Goal: Task Accomplishment & Management: Use online tool/utility

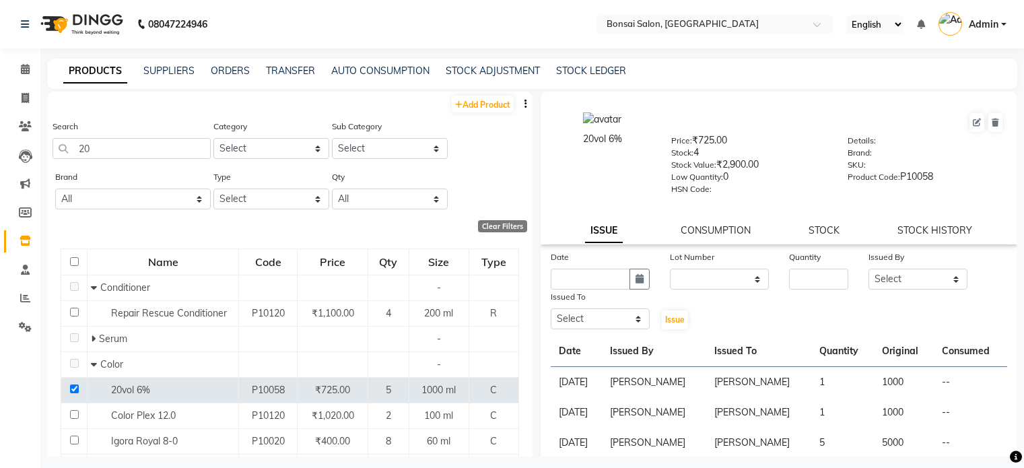
select select
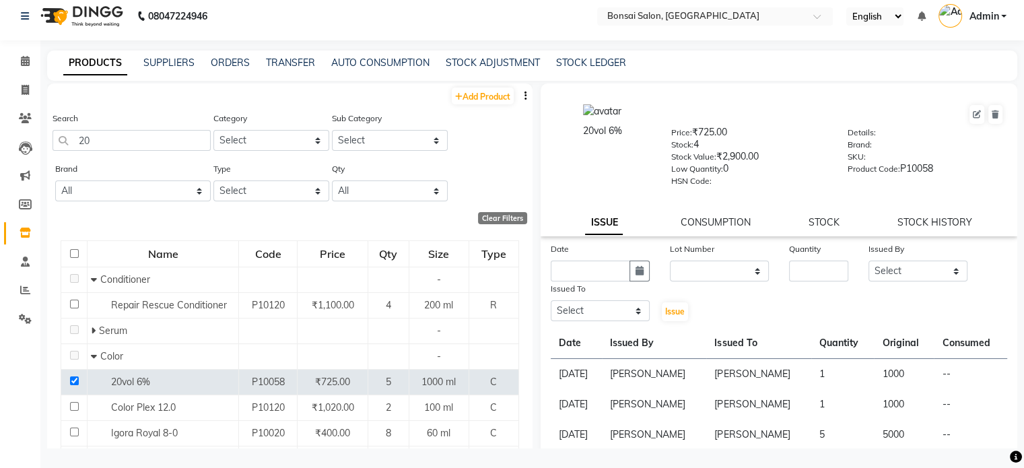
scroll to position [13, 0]
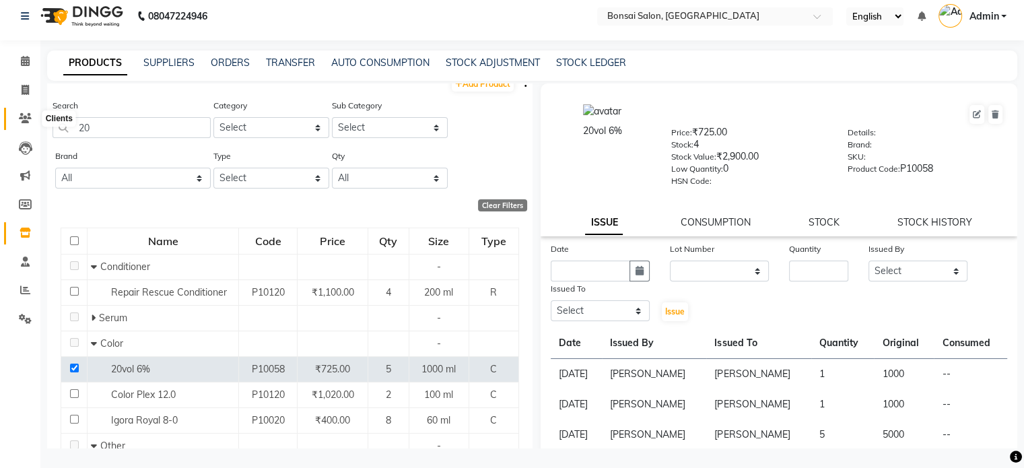
click at [24, 114] on icon at bounding box center [25, 118] width 13 height 10
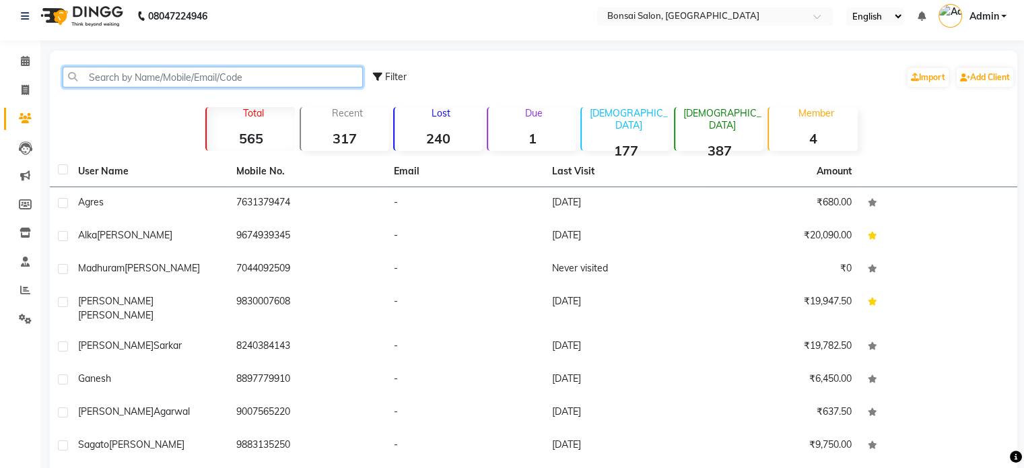
click at [120, 78] on input "text" at bounding box center [213, 77] width 300 height 21
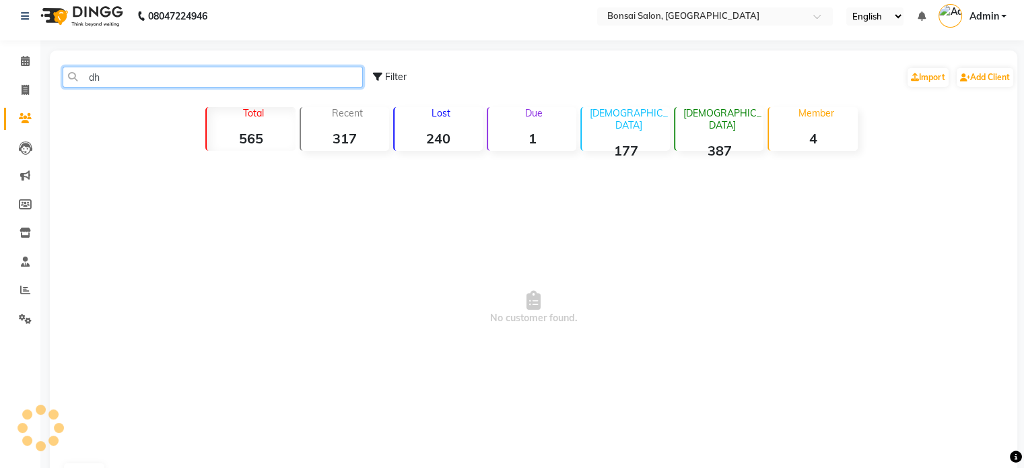
type input "d"
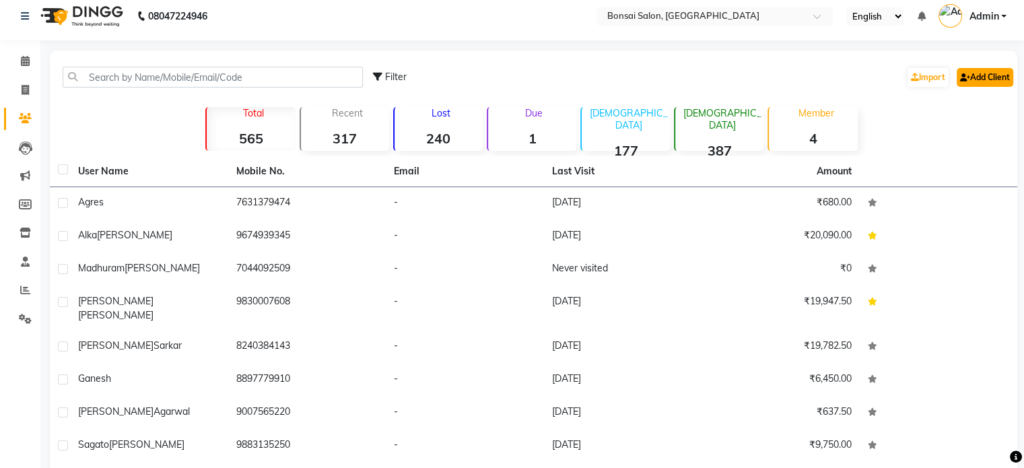
click at [994, 77] on link "Add Client" at bounding box center [985, 77] width 57 height 19
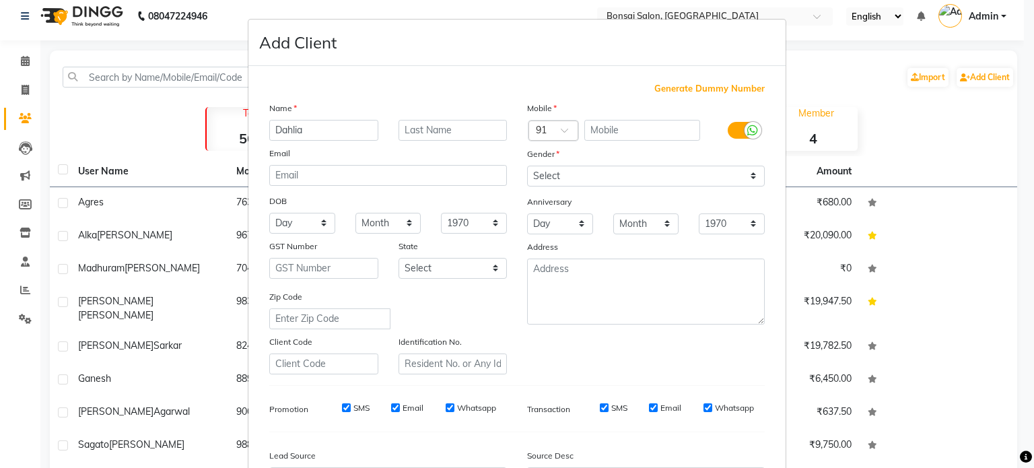
type input "Dahlia"
type input "[PERSON_NAME]"
click at [745, 133] on div at bounding box center [753, 130] width 17 height 17
click at [0, 0] on input "checkbox" at bounding box center [0, 0] width 0 height 0
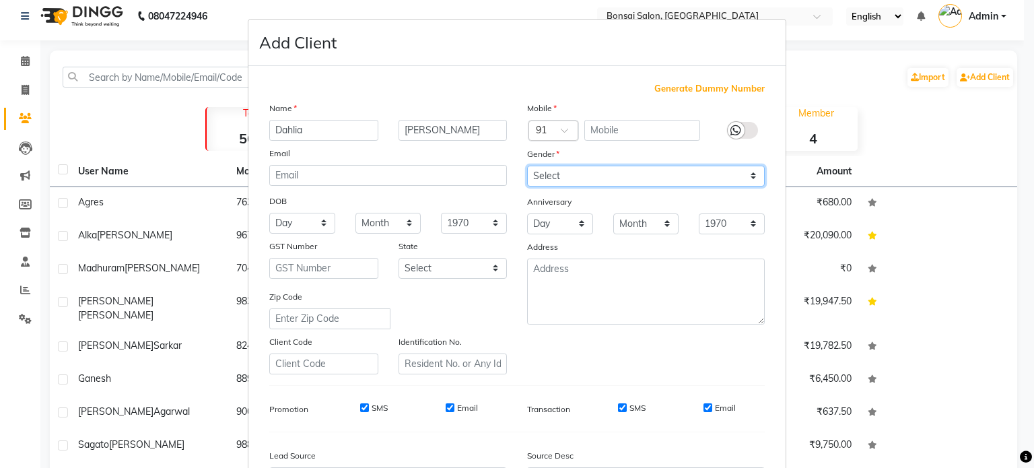
click at [620, 182] on select "Select [DEMOGRAPHIC_DATA] [DEMOGRAPHIC_DATA] Other Prefer Not To Say" at bounding box center [646, 176] width 238 height 21
select select "[DEMOGRAPHIC_DATA]"
click at [527, 166] on select "Select [DEMOGRAPHIC_DATA] [DEMOGRAPHIC_DATA] Other Prefer Not To Say" at bounding box center [646, 176] width 238 height 21
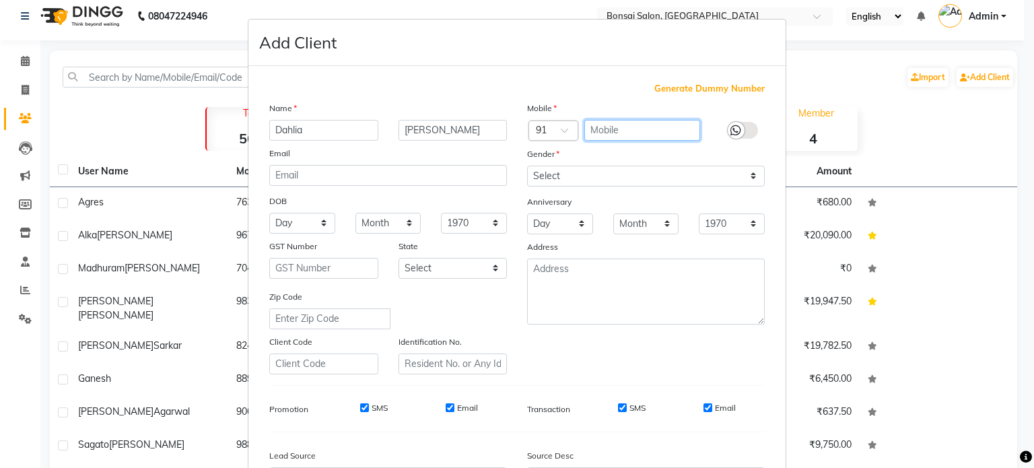
click at [611, 126] on input "text" at bounding box center [642, 130] width 116 height 21
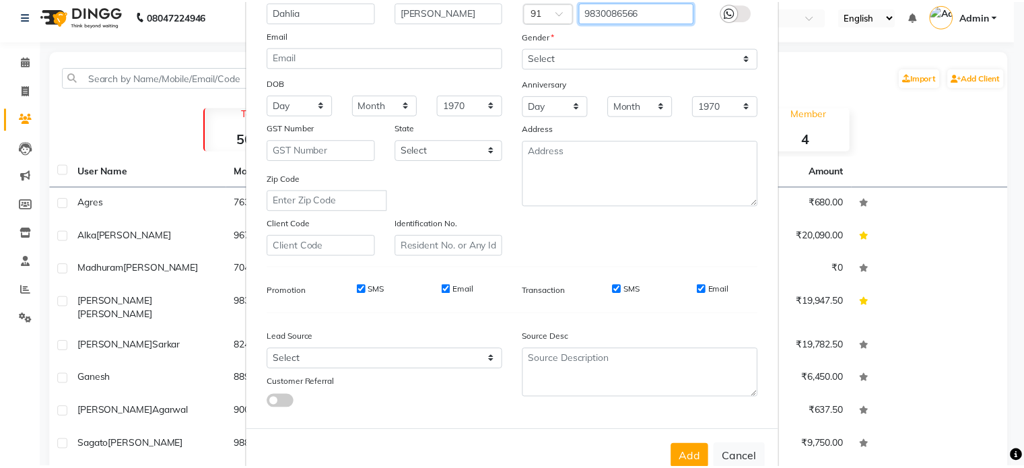
scroll to position [135, 0]
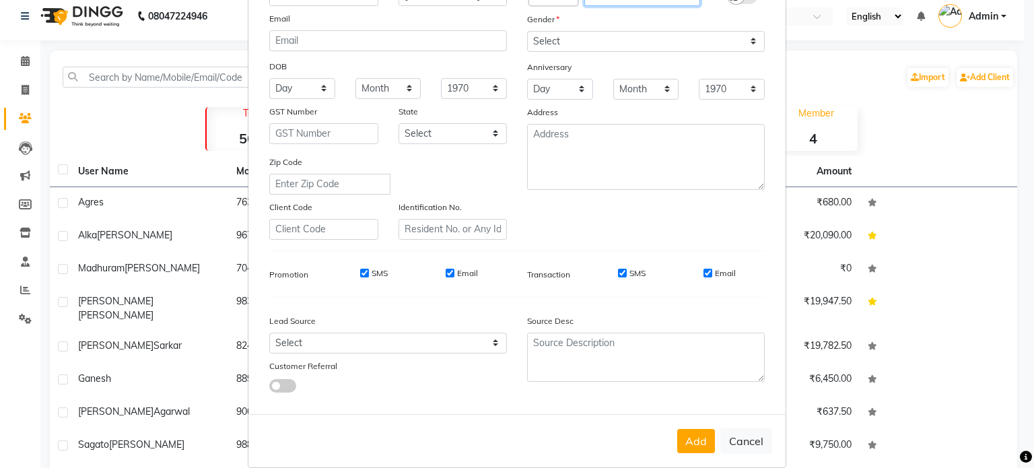
type input "9830086566"
click at [360, 276] on input "SMS" at bounding box center [364, 273] width 9 height 9
checkbox input "false"
click at [450, 276] on div "Email" at bounding box center [462, 273] width 32 height 12
drag, startPoint x: 522, startPoint y: 276, endPoint x: 566, endPoint y: 278, distance: 44.5
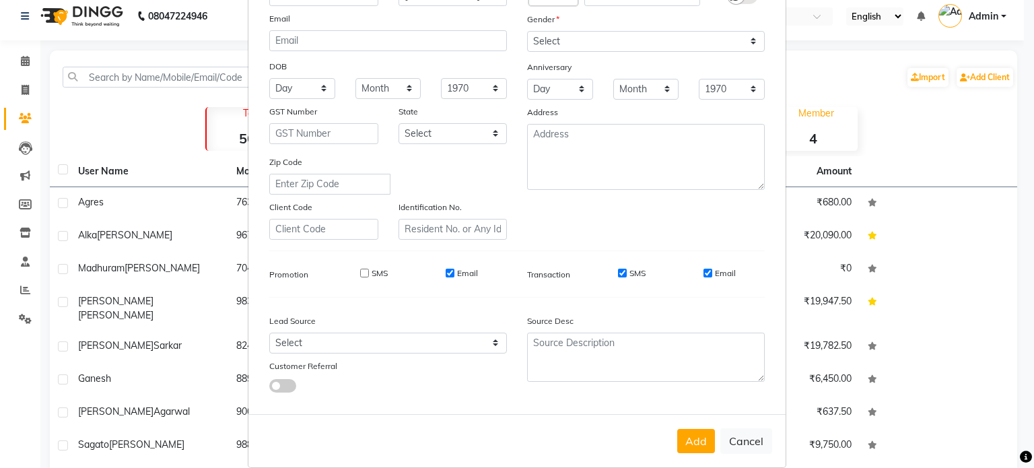
click at [527, 276] on label "Transaction" at bounding box center [548, 275] width 43 height 12
click at [629, 277] on label "SMS" at bounding box center [637, 273] width 16 height 12
click at [627, 277] on input "SMS" at bounding box center [622, 273] width 9 height 9
checkbox input "false"
click at [704, 277] on input "Email" at bounding box center [708, 273] width 9 height 9
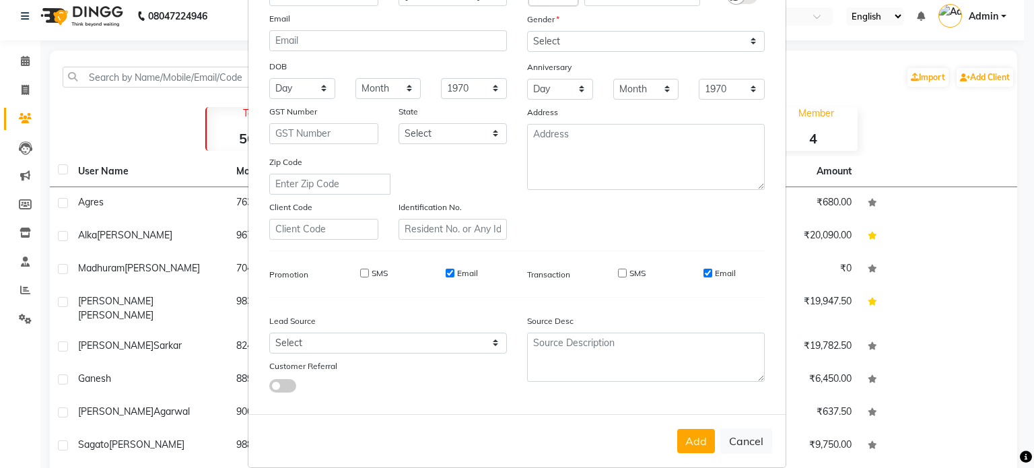
checkbox input "false"
click at [446, 275] on input "Email" at bounding box center [450, 273] width 9 height 9
checkbox input "false"
click at [390, 347] on select "Select Walk-in Referral Internet Friend Word of Mouth Advertisement Facebook Ju…" at bounding box center [388, 343] width 238 height 21
select select "47324"
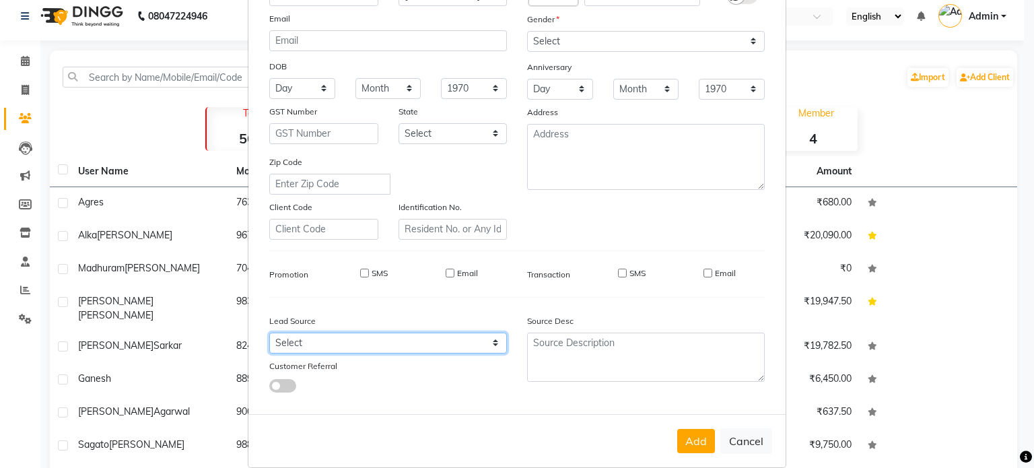
click at [269, 338] on select "Select Walk-in Referral Internet Friend Word of Mouth Advertisement Facebook Ju…" at bounding box center [388, 343] width 238 height 21
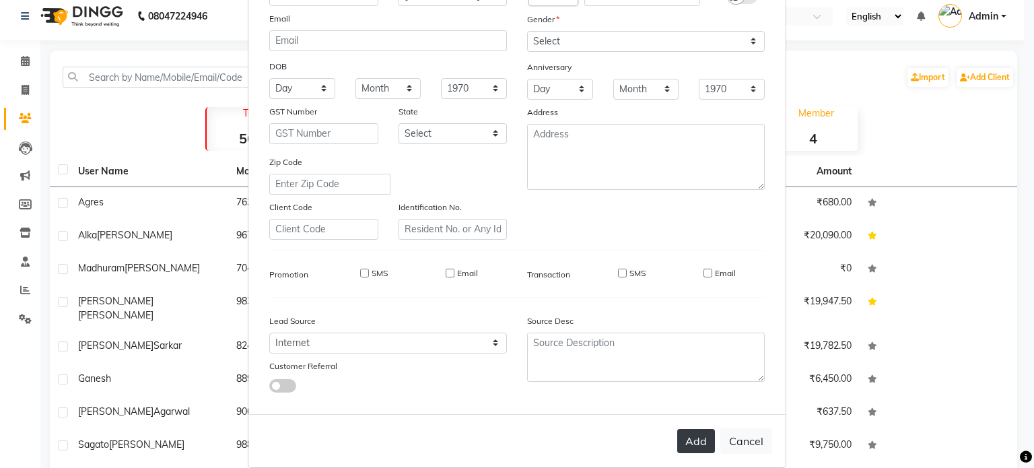
click at [692, 452] on button "Add" at bounding box center [696, 441] width 38 height 24
select select
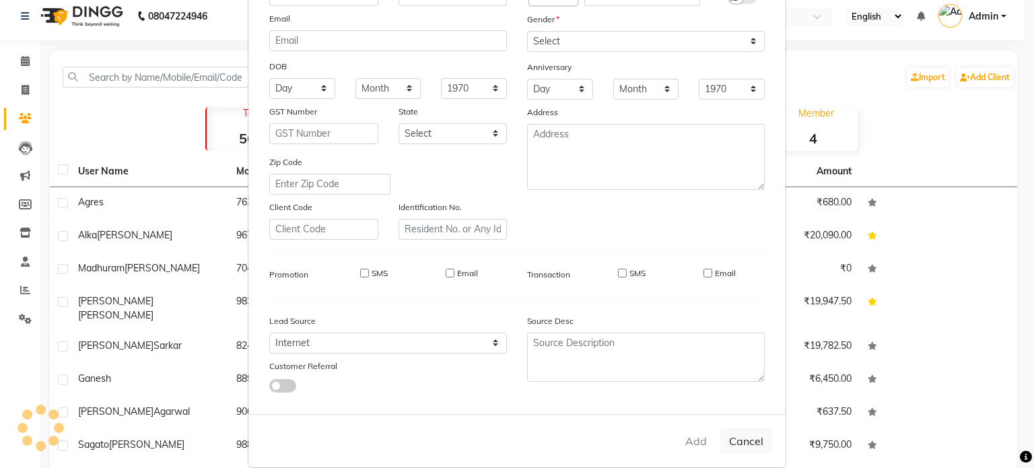
select select
checkbox input "false"
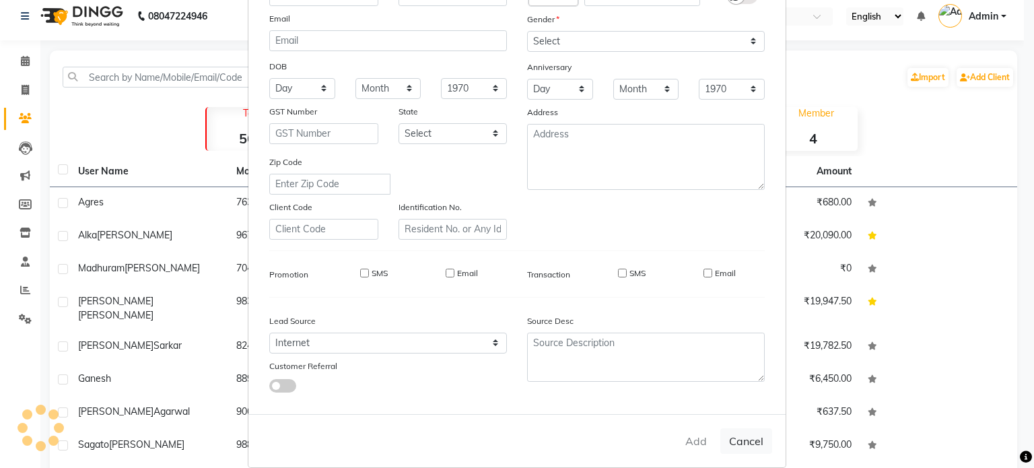
checkbox input "false"
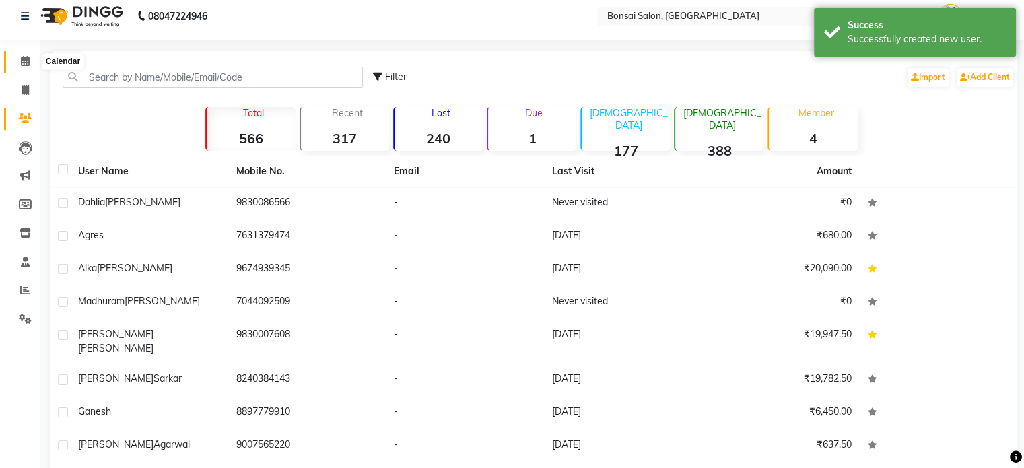
click at [26, 65] on icon at bounding box center [25, 61] width 9 height 10
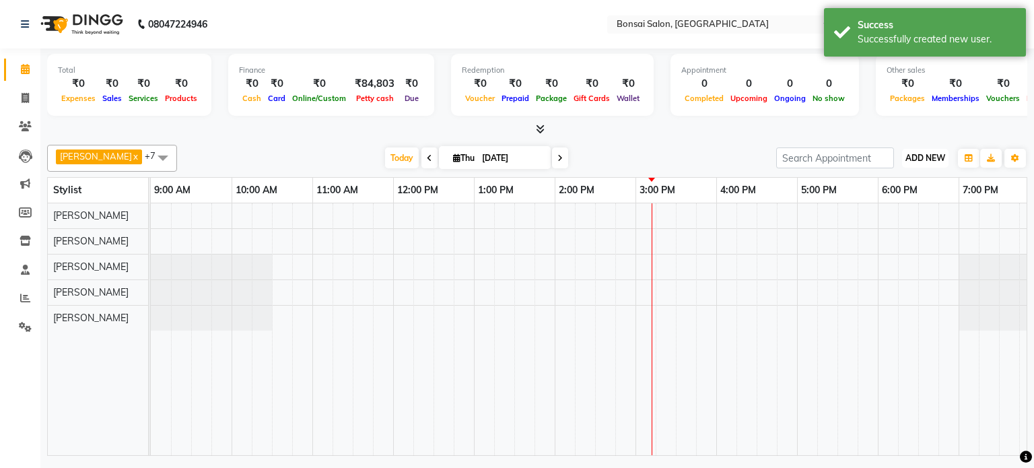
click at [932, 154] on span "ADD NEW" at bounding box center [925, 158] width 40 height 10
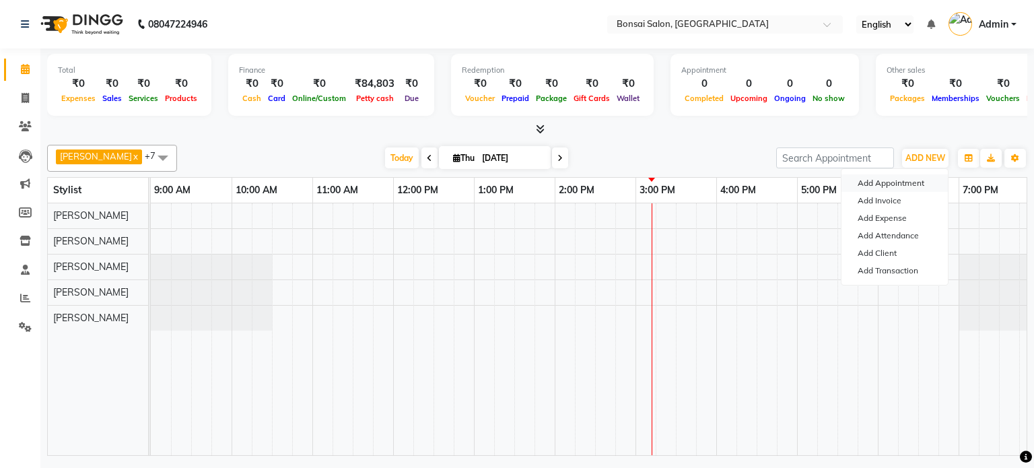
click at [885, 180] on button "Add Appointment" at bounding box center [895, 183] width 106 height 18
select select "tentative"
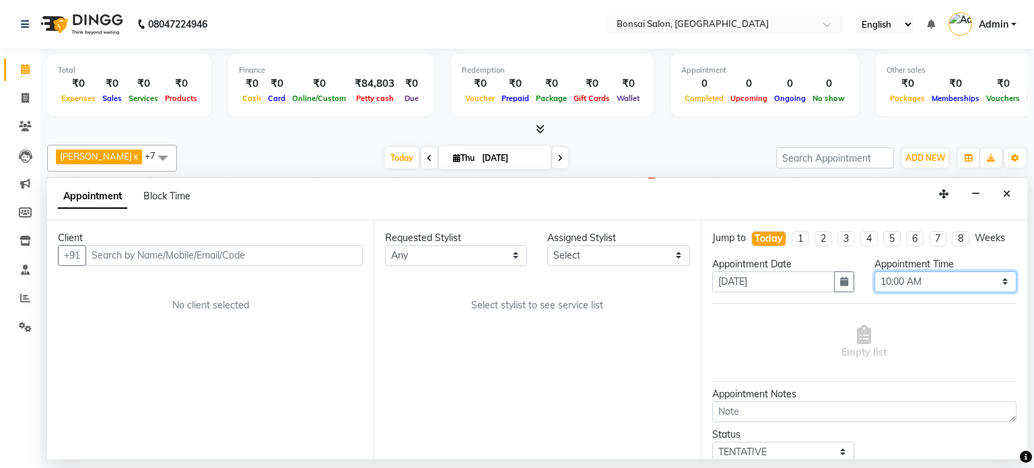
click at [939, 279] on select "Select 10:00 AM 10:15 AM 10:30 AM 10:45 AM 11:00 AM 11:15 AM 11:30 AM 11:45 AM …" at bounding box center [946, 281] width 142 height 21
select select "960"
click at [875, 271] on select "Select 10:00 AM 10:15 AM 10:30 AM 10:45 AM 11:00 AM 11:15 AM 11:30 AM 11:45 AM …" at bounding box center [946, 281] width 142 height 21
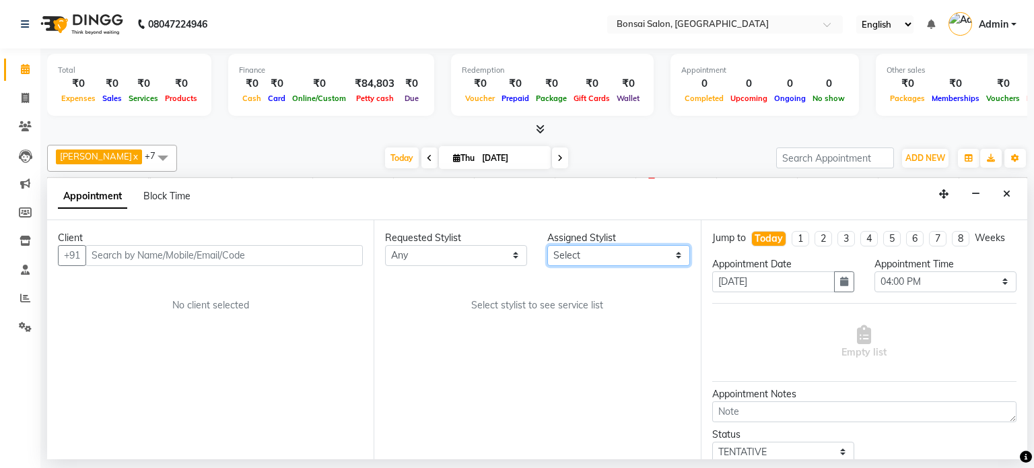
click at [568, 254] on select "Select [PERSON_NAME] [PERSON_NAME] [PERSON_NAME] [PERSON_NAME]" at bounding box center [618, 255] width 142 height 21
select select "53173"
click at [547, 245] on select "Select [PERSON_NAME] [PERSON_NAME] [PERSON_NAME] [PERSON_NAME]" at bounding box center [618, 255] width 142 height 21
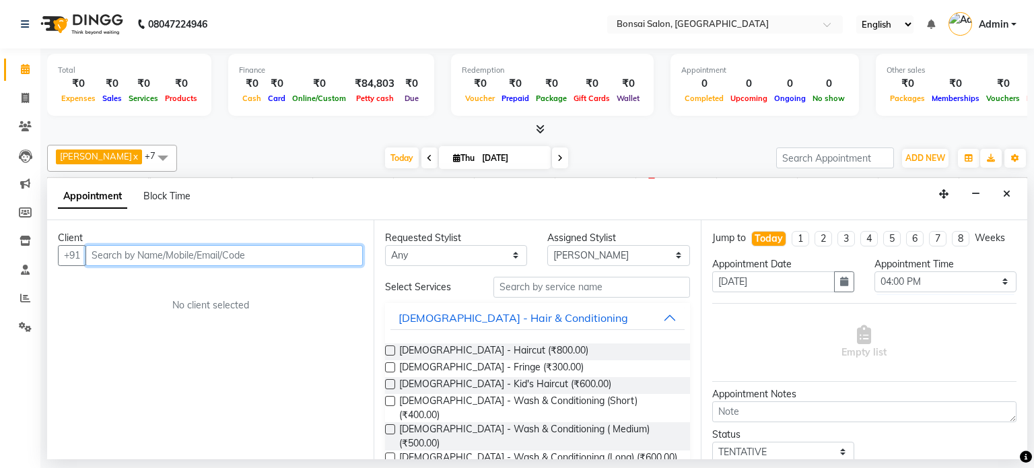
click at [188, 252] on input "text" at bounding box center [223, 255] width 277 height 21
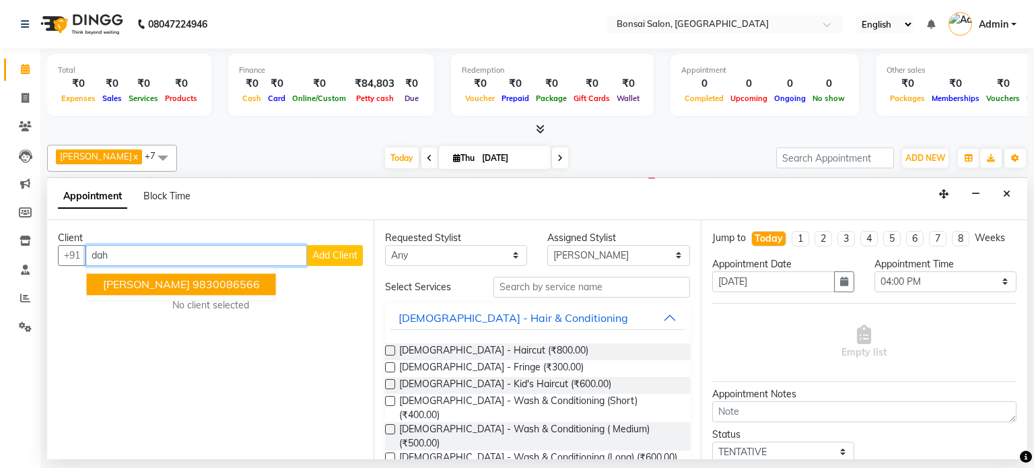
click at [205, 282] on ngb-highlight "9830086566" at bounding box center [226, 283] width 67 height 13
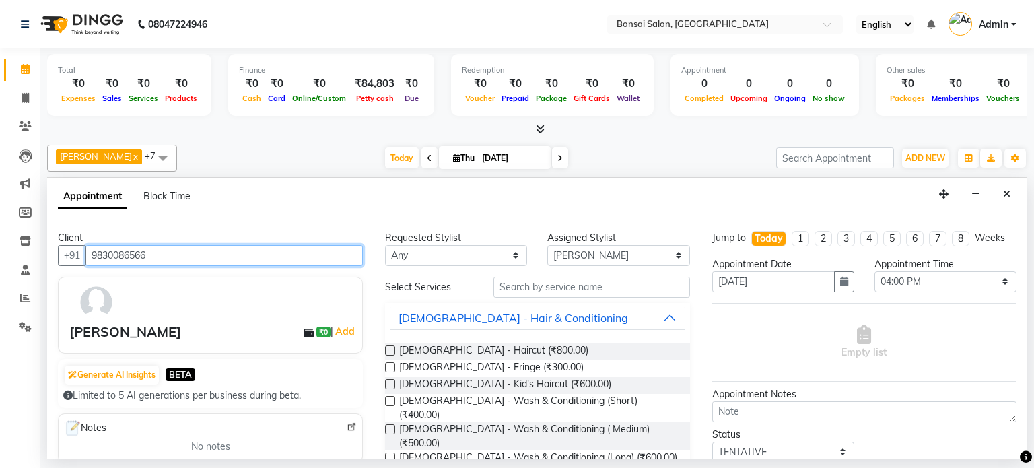
type input "9830086566"
click at [383, 349] on div "Requested Stylist Any [PERSON_NAME] [PERSON_NAME] [PERSON_NAME] [PERSON_NAME] A…" at bounding box center [537, 339] width 327 height 239
click at [388, 349] on label at bounding box center [390, 350] width 10 height 10
click at [388, 349] on input "checkbox" at bounding box center [389, 351] width 9 height 9
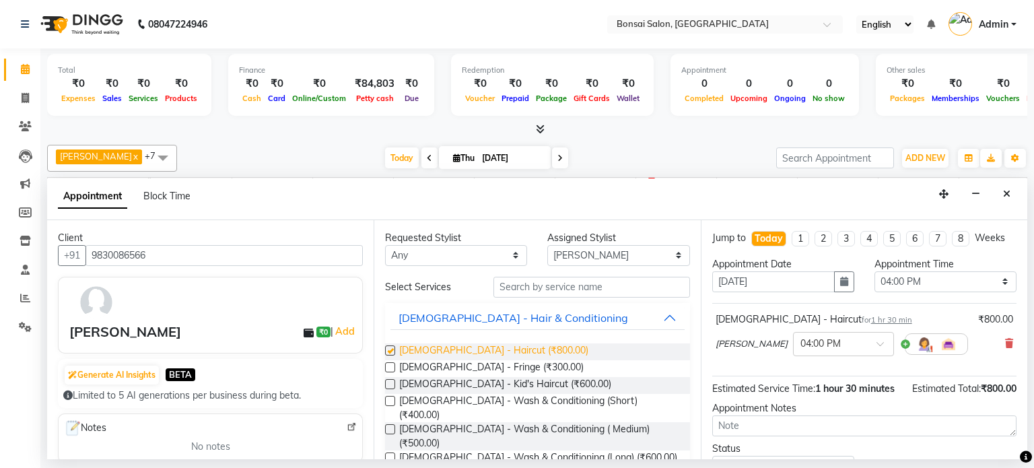
checkbox input "false"
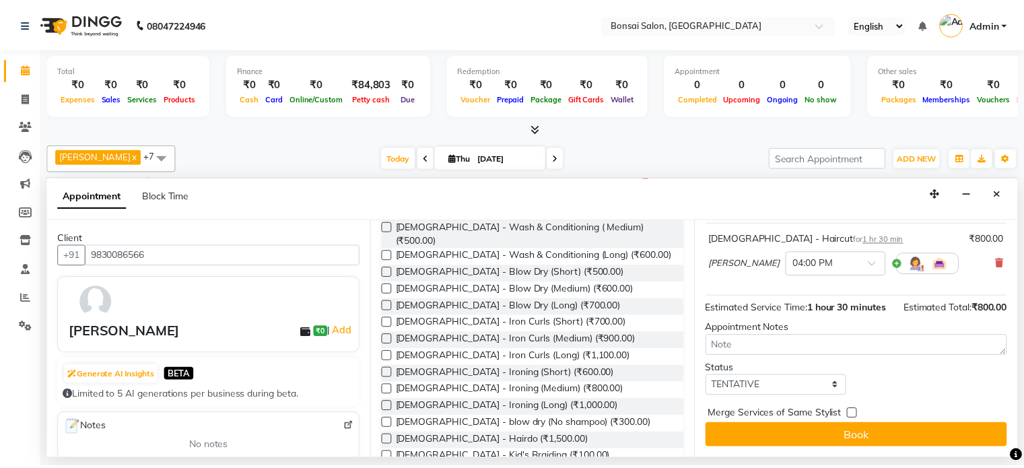
scroll to position [94, 0]
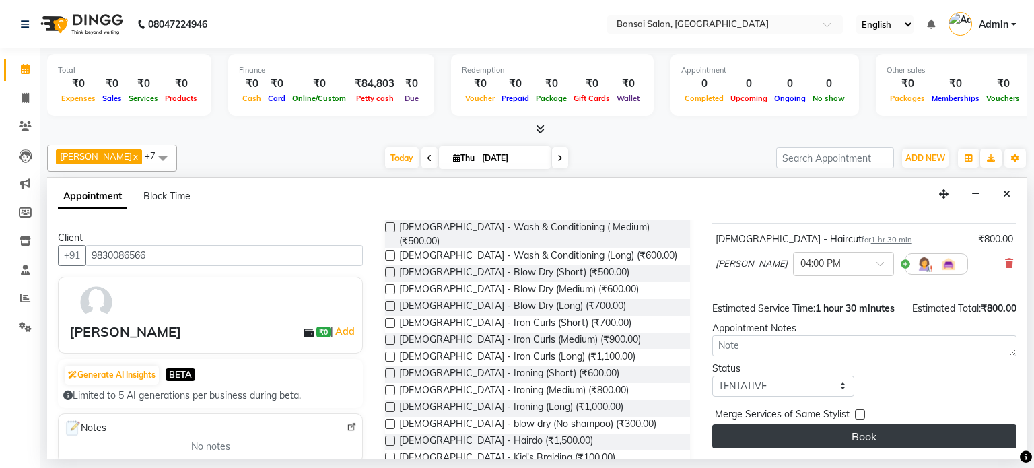
click at [904, 432] on button "Book" at bounding box center [864, 436] width 304 height 24
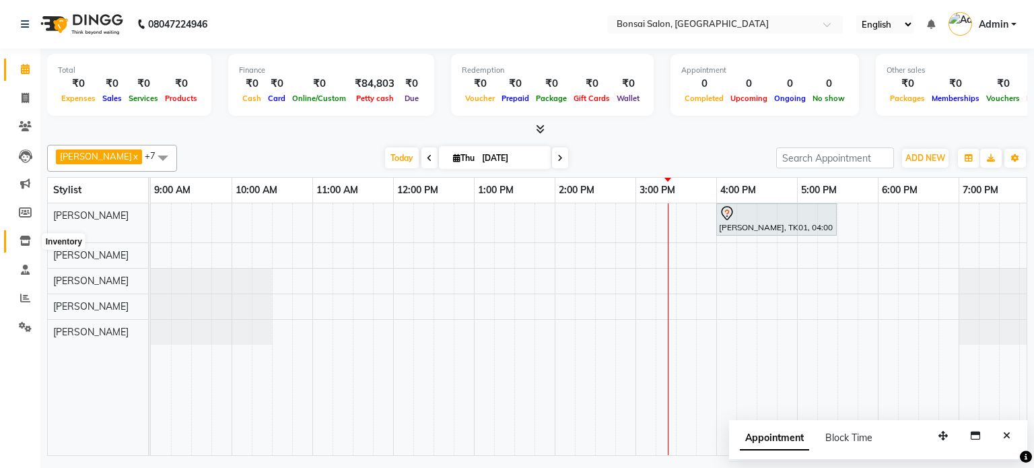
click at [22, 239] on icon at bounding box center [25, 241] width 11 height 10
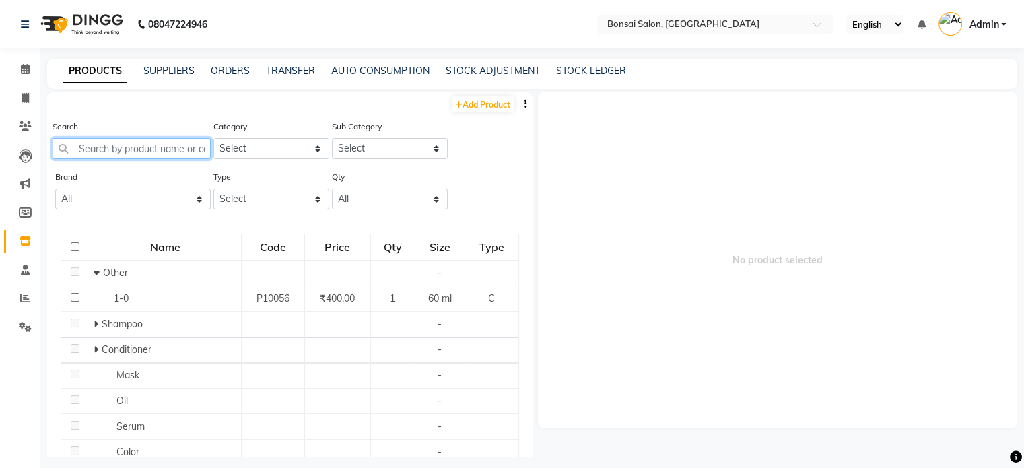
click at [97, 143] on input "text" at bounding box center [132, 148] width 158 height 21
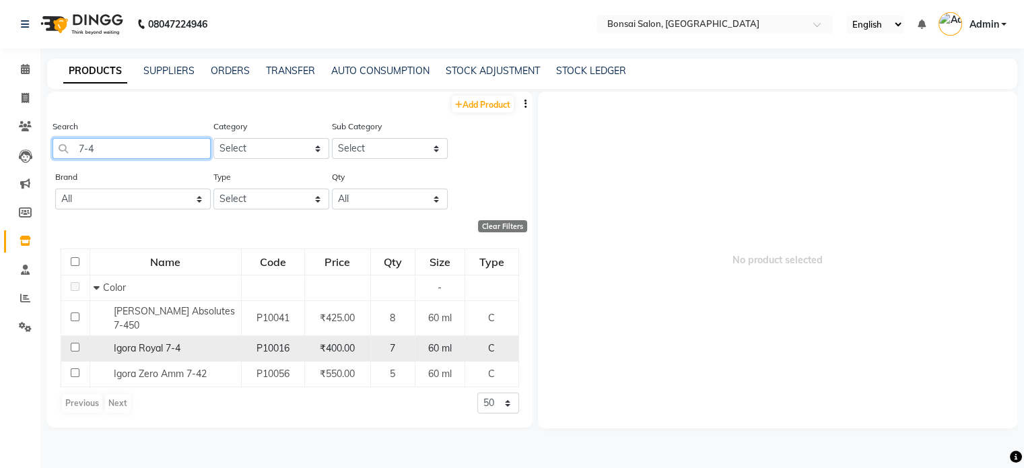
type input "7-4"
click at [156, 343] on span "Igora Royal 7-4" at bounding box center [147, 348] width 67 height 12
select select
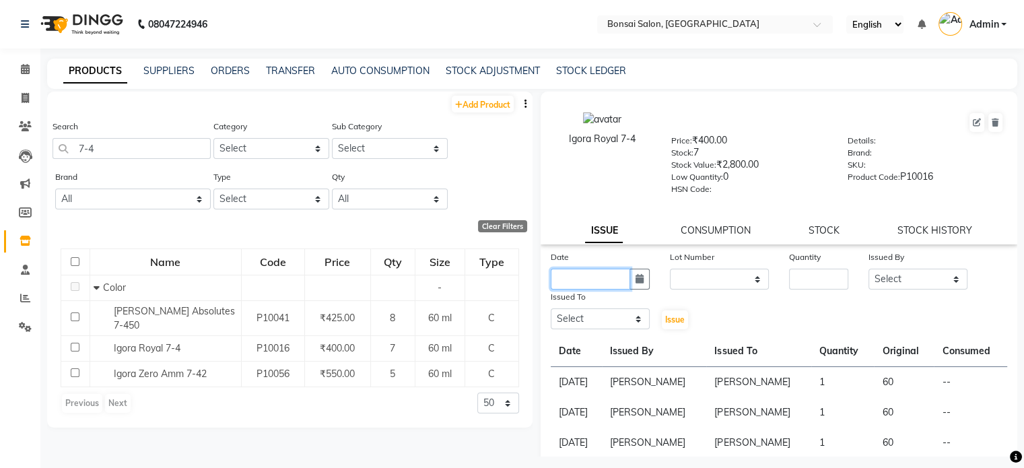
click at [621, 279] on input "text" at bounding box center [590, 279] width 79 height 21
select select "9"
select select "2025"
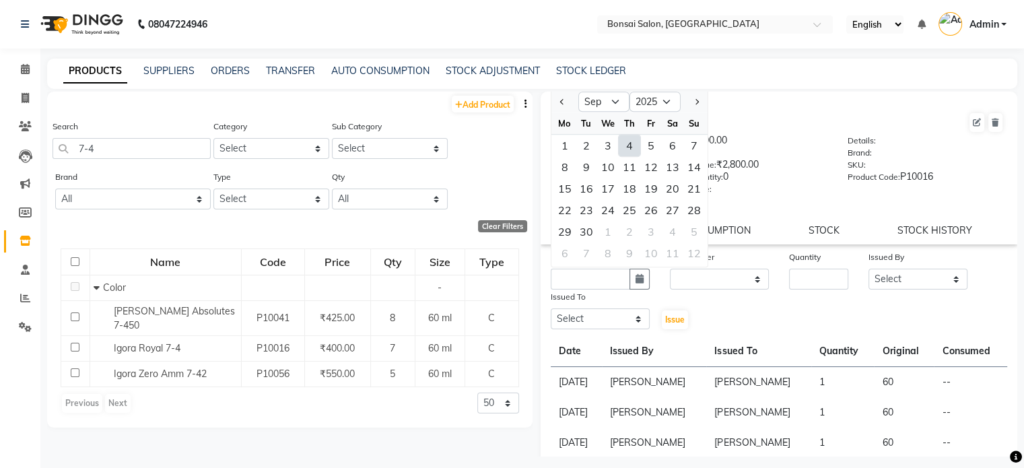
click at [633, 148] on div "4" at bounding box center [630, 146] width 22 height 22
type input "[DATE]"
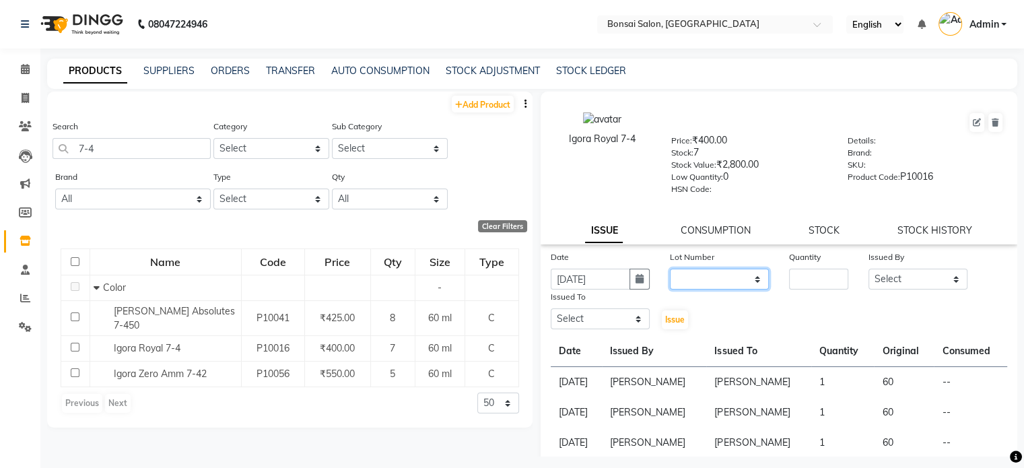
click at [706, 285] on select "None" at bounding box center [719, 279] width 99 height 21
select select "0: null"
click at [670, 273] on select "None" at bounding box center [719, 279] width 99 height 21
click at [793, 287] on input "number" at bounding box center [818, 279] width 59 height 21
type input "2"
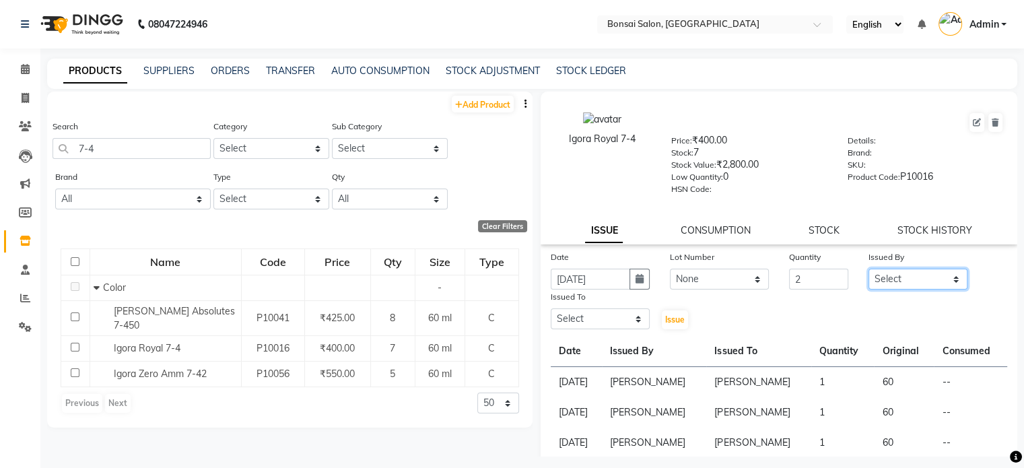
click at [889, 288] on select "Select [PERSON_NAME] [PERSON_NAME] [PERSON_NAME] [PERSON_NAME]" at bounding box center [917, 279] width 99 height 21
select select "53176"
click at [868, 273] on select "Select [PERSON_NAME] [PERSON_NAME] [PERSON_NAME] [PERSON_NAME]" at bounding box center [917, 279] width 99 height 21
click at [600, 322] on select "Select [PERSON_NAME] [PERSON_NAME] [PERSON_NAME] [PERSON_NAME]" at bounding box center [600, 318] width 99 height 21
select select "53173"
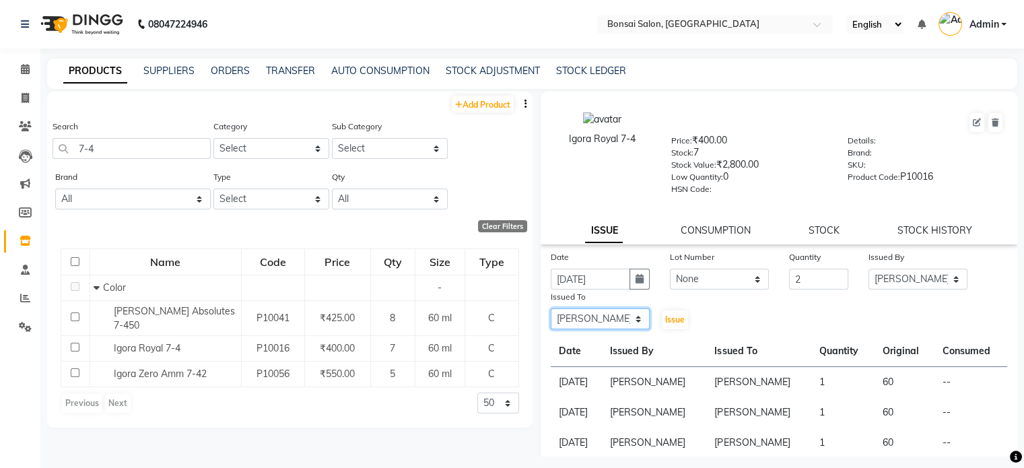
click at [551, 314] on select "Select [PERSON_NAME] [PERSON_NAME] [PERSON_NAME] [PERSON_NAME]" at bounding box center [600, 318] width 99 height 21
click at [666, 320] on span "Issue" at bounding box center [675, 319] width 20 height 10
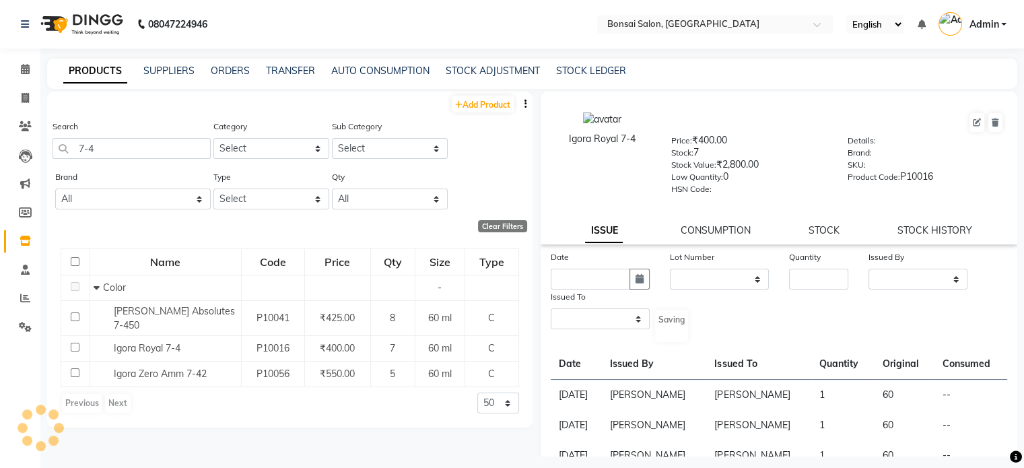
select select
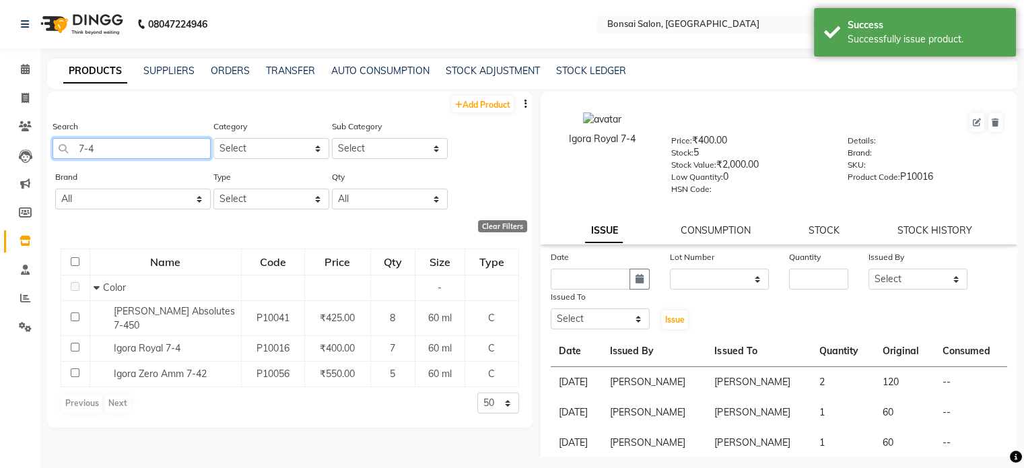
drag, startPoint x: 86, startPoint y: 147, endPoint x: 57, endPoint y: 147, distance: 29.6
click at [57, 147] on input "7-4" at bounding box center [132, 148] width 158 height 21
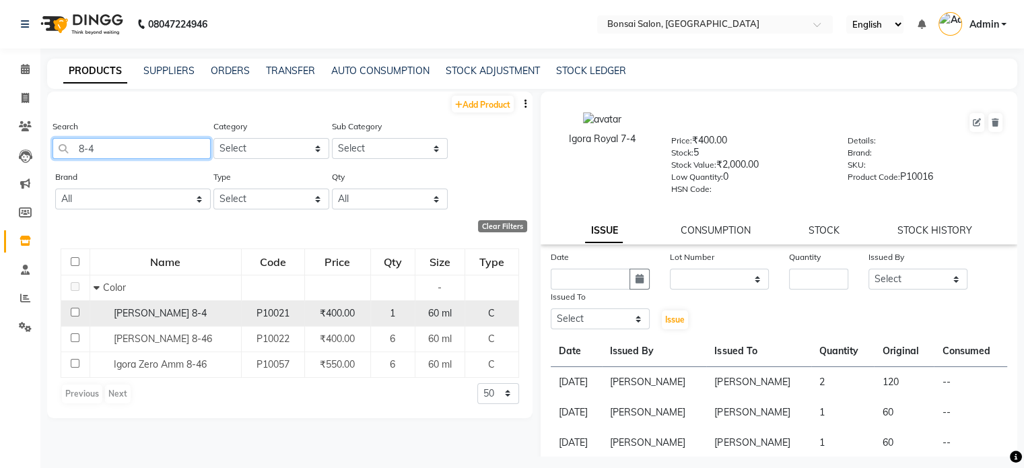
type input "8-4"
click at [174, 317] on span "[PERSON_NAME] 8-4" at bounding box center [160, 313] width 93 height 12
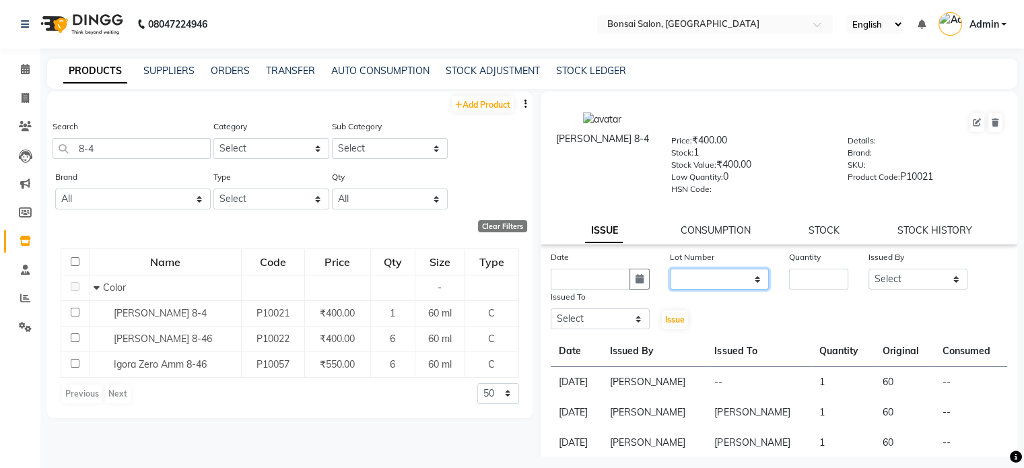
click at [722, 285] on select "None" at bounding box center [719, 279] width 99 height 21
select select "0: null"
click at [670, 273] on select "None" at bounding box center [719, 279] width 99 height 21
click at [587, 281] on input "text" at bounding box center [590, 279] width 79 height 21
select select "9"
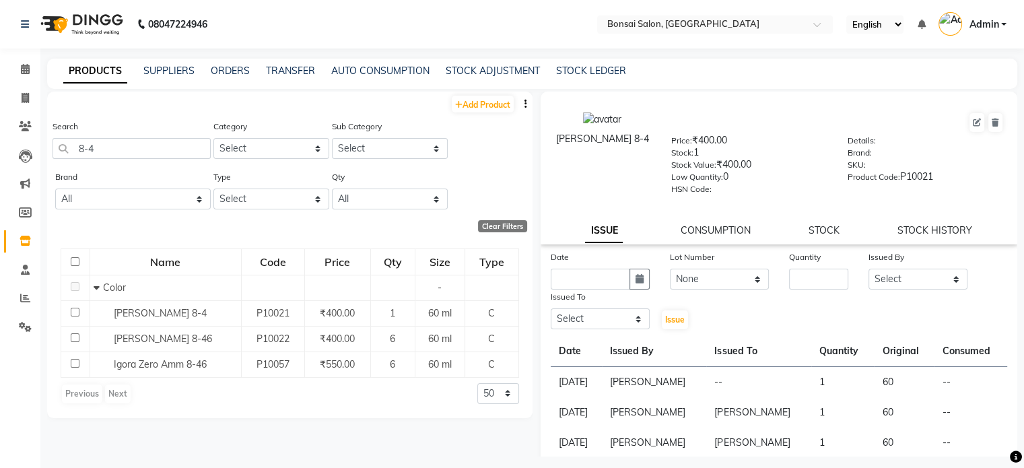
select select "2025"
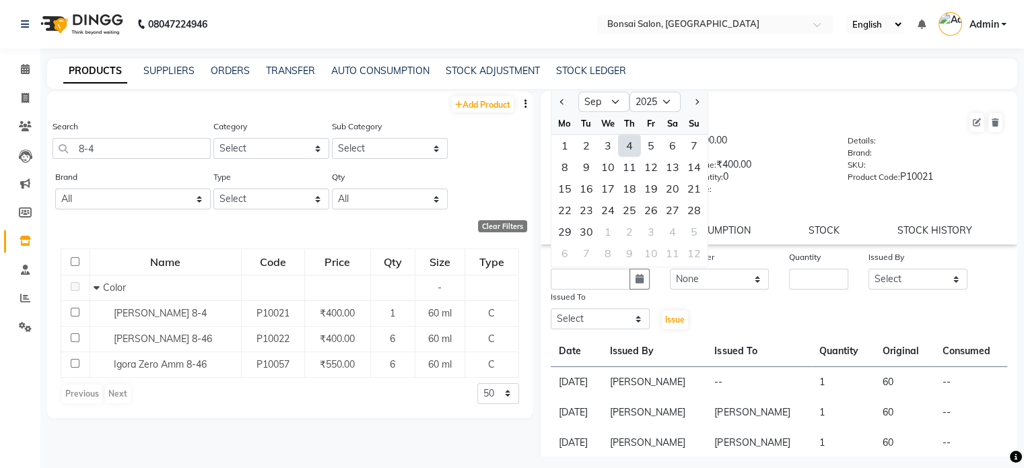
click at [633, 151] on div "4" at bounding box center [630, 146] width 22 height 22
type input "[DATE]"
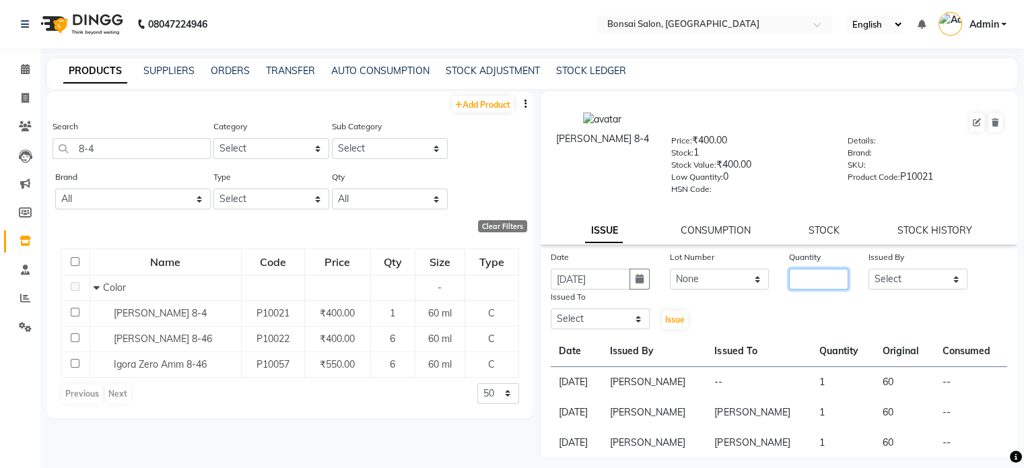
click at [835, 285] on input "number" at bounding box center [818, 279] width 59 height 21
type input "1"
click at [891, 286] on select "Select [PERSON_NAME] [PERSON_NAME] [PERSON_NAME] [PERSON_NAME]" at bounding box center [917, 279] width 99 height 21
select select "53176"
click at [868, 273] on select "Select [PERSON_NAME] [PERSON_NAME] [PERSON_NAME] [PERSON_NAME]" at bounding box center [917, 279] width 99 height 21
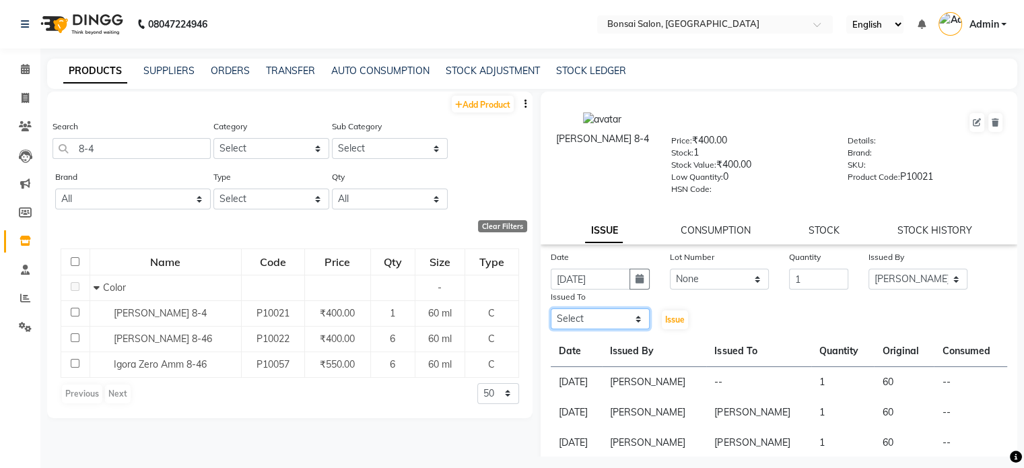
click at [596, 320] on select "Select [PERSON_NAME] [PERSON_NAME] [PERSON_NAME] [PERSON_NAME]" at bounding box center [600, 318] width 99 height 21
select select "53173"
click at [551, 314] on select "Select [PERSON_NAME] [PERSON_NAME] [PERSON_NAME] [PERSON_NAME]" at bounding box center [600, 318] width 99 height 21
click at [677, 324] on span "Issue" at bounding box center [675, 319] width 20 height 10
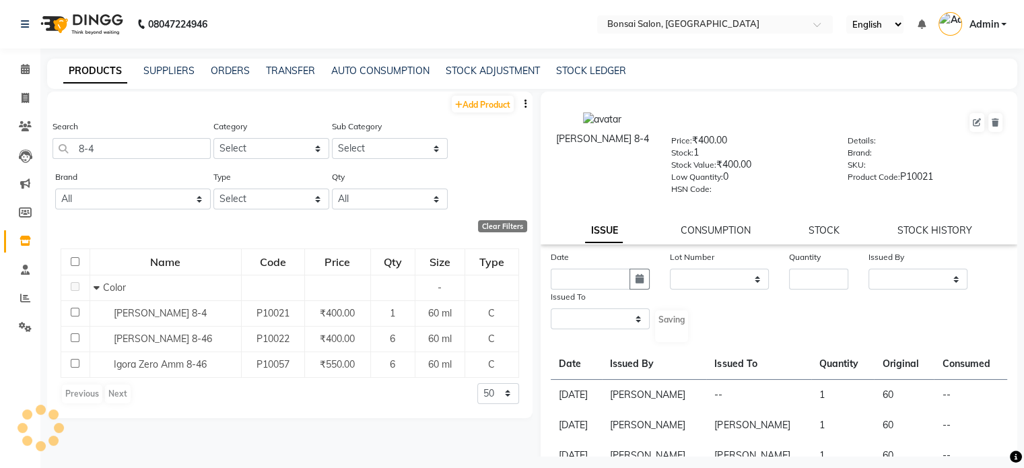
select select
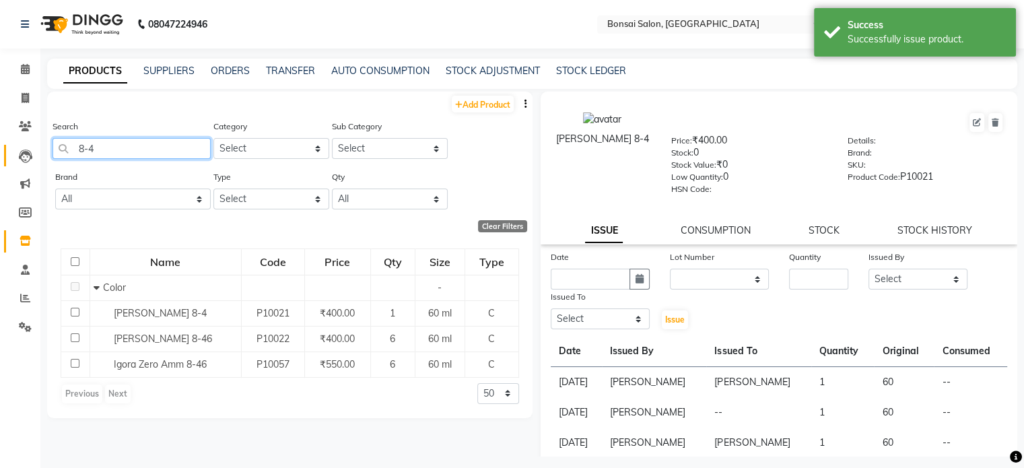
drag, startPoint x: 101, startPoint y: 150, endPoint x: 22, endPoint y: 147, distance: 79.5
click at [23, 147] on app-home "08047224946 Select Location × Bonsai Salon, Bidhannagar English ENGLISH Español…" at bounding box center [512, 238] width 1024 height 477
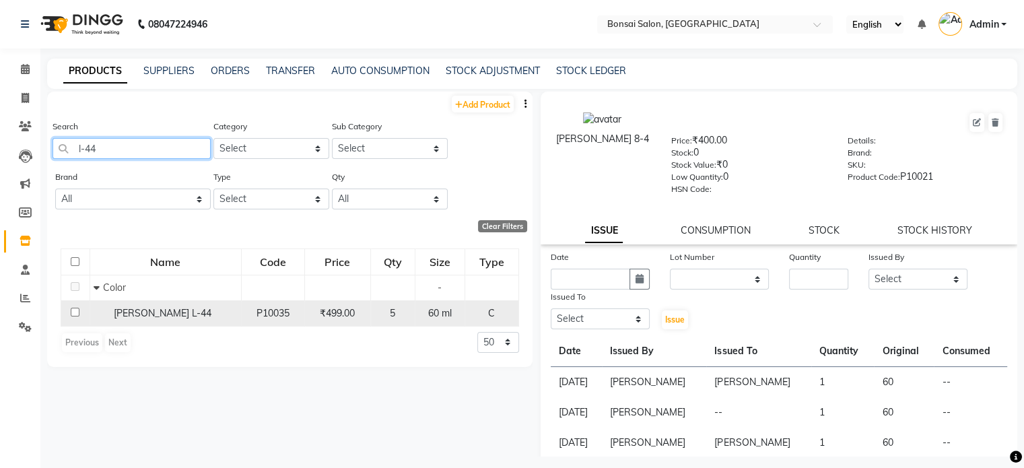
type input "l-44"
click at [140, 322] on td "[PERSON_NAME] L-44" at bounding box center [165, 313] width 151 height 26
click at [130, 315] on span "[PERSON_NAME] L-44" at bounding box center [163, 313] width 98 height 12
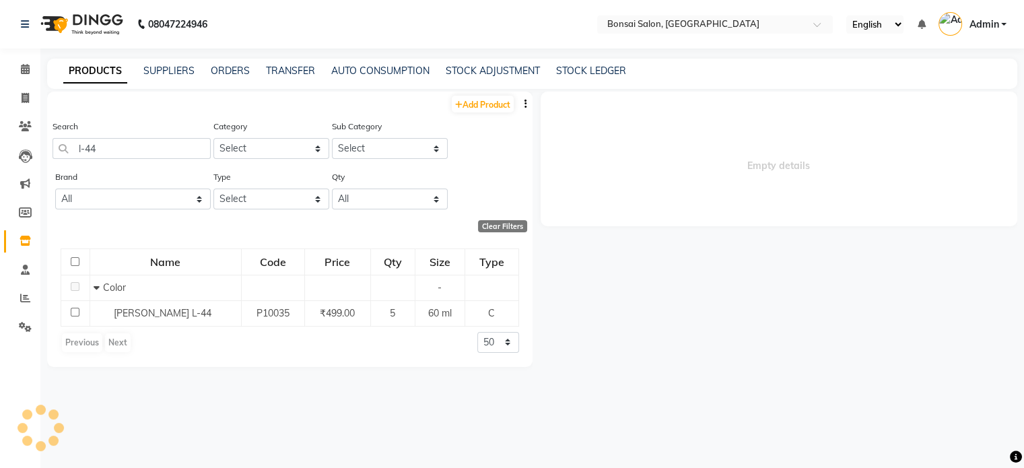
select select
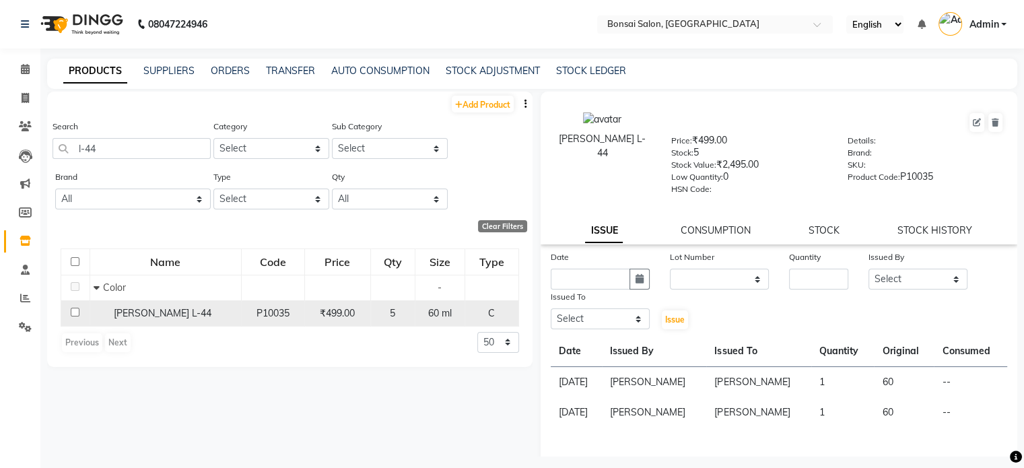
click at [219, 322] on td "[PERSON_NAME] L-44" at bounding box center [165, 313] width 151 height 26
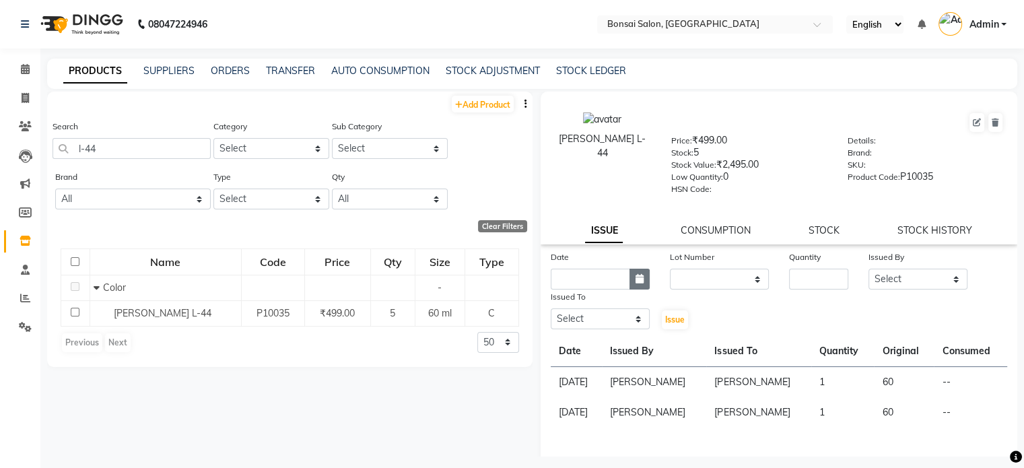
drag, startPoint x: 654, startPoint y: 282, endPoint x: 645, endPoint y: 285, distance: 10.0
click at [652, 284] on div "Date" at bounding box center [600, 270] width 119 height 40
click at [642, 285] on button "button" at bounding box center [639, 279] width 20 height 21
select select "9"
select select "2025"
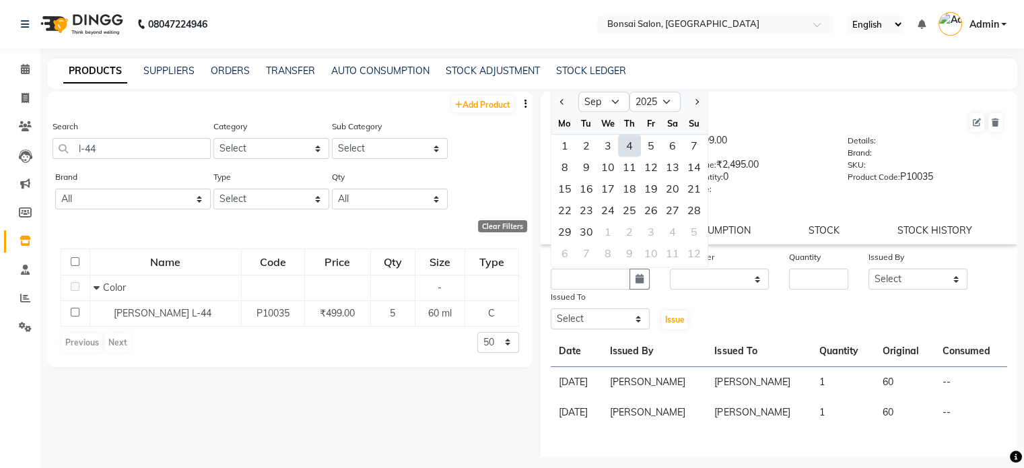
click at [629, 143] on div "4" at bounding box center [630, 146] width 22 height 22
type input "[DATE]"
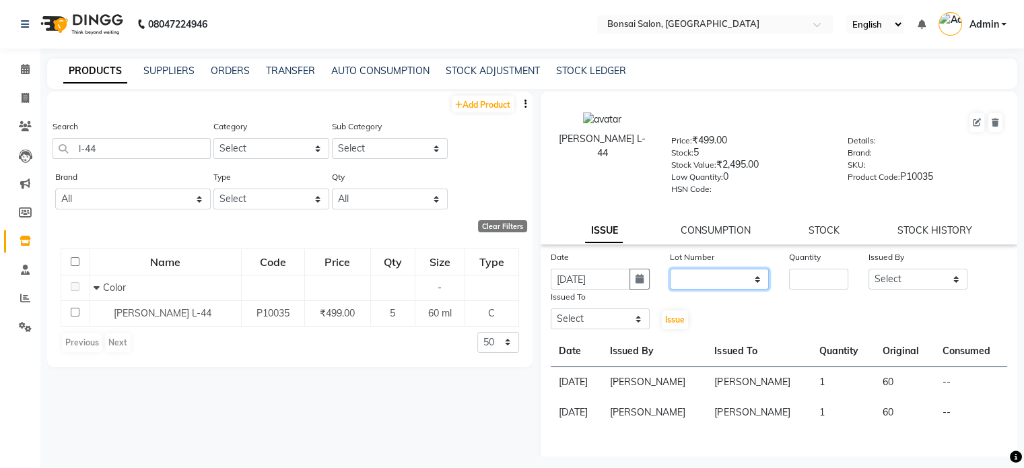
click at [701, 281] on select "None" at bounding box center [719, 279] width 99 height 21
select select "0: null"
click at [670, 273] on select "None" at bounding box center [719, 279] width 99 height 21
click at [791, 279] on input "number" at bounding box center [818, 279] width 59 height 21
type input "1"
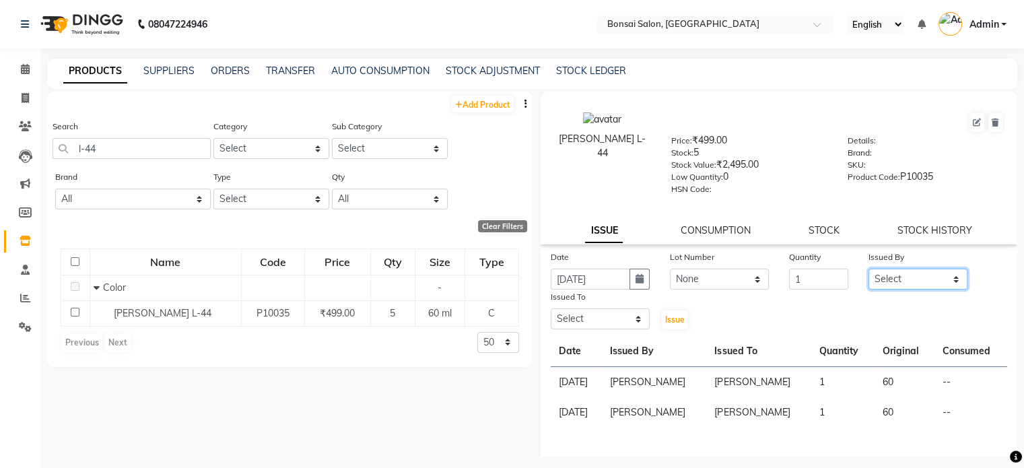
click at [877, 288] on select "Select [PERSON_NAME] [PERSON_NAME] [PERSON_NAME] [PERSON_NAME]" at bounding box center [917, 279] width 99 height 21
select select "53176"
click at [868, 273] on select "Select [PERSON_NAME] [PERSON_NAME] [PERSON_NAME] [PERSON_NAME]" at bounding box center [917, 279] width 99 height 21
click at [599, 320] on select "Select [PERSON_NAME] [PERSON_NAME] [PERSON_NAME] [PERSON_NAME]" at bounding box center [600, 318] width 99 height 21
click at [551, 314] on select "Select [PERSON_NAME] [PERSON_NAME] [PERSON_NAME] [PERSON_NAME]" at bounding box center [600, 318] width 99 height 21
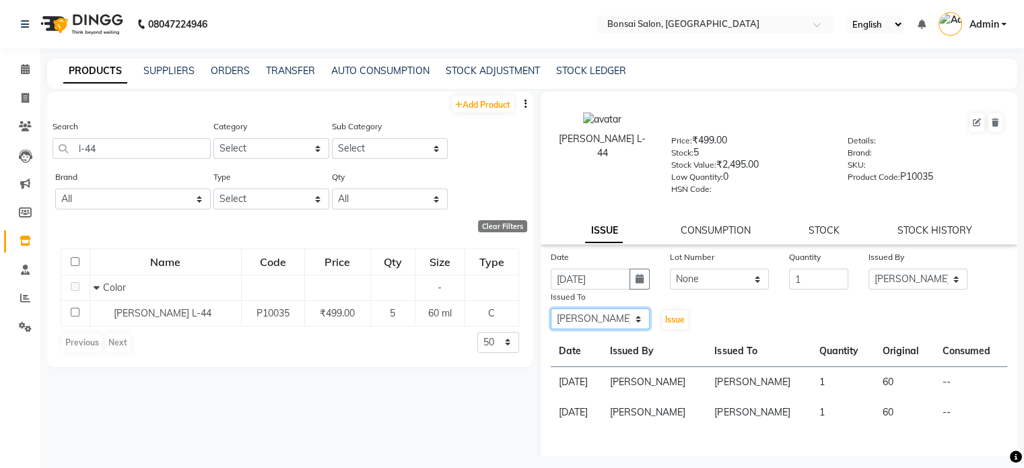
click at [594, 321] on select "Select [PERSON_NAME] [PERSON_NAME] [PERSON_NAME] [PERSON_NAME]" at bounding box center [600, 318] width 99 height 21
select select "53173"
click at [551, 314] on select "Select [PERSON_NAME] [PERSON_NAME] [PERSON_NAME] [PERSON_NAME]" at bounding box center [600, 318] width 99 height 21
click at [671, 324] on span "Issue" at bounding box center [675, 319] width 20 height 10
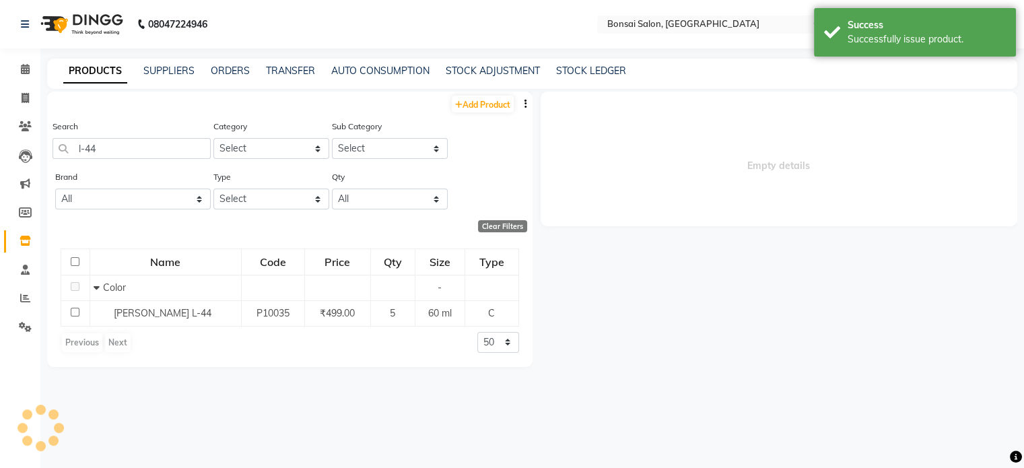
select select
